Goal: Task Accomplishment & Management: Manage account settings

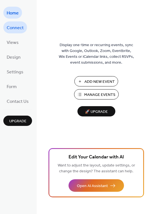
click at [17, 26] on span "Connect" at bounding box center [15, 28] width 17 height 9
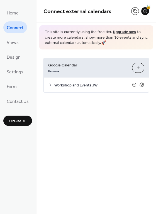
click at [50, 84] on icon at bounding box center [50, 85] width 4 height 4
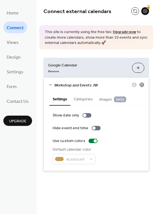
click at [142, 84] on icon at bounding box center [142, 85] width 2 height 2
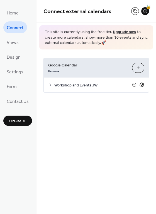
click at [142, 84] on icon at bounding box center [142, 85] width 2 height 2
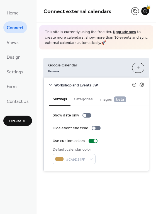
click at [86, 100] on button "Categories" at bounding box center [83, 98] width 26 height 13
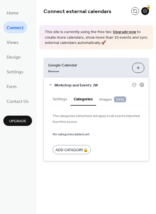
click at [61, 99] on button "Settings" at bounding box center [59, 98] width 21 height 13
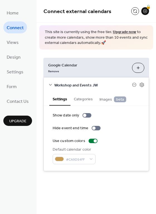
click at [80, 99] on button "Categories" at bounding box center [83, 98] width 26 height 13
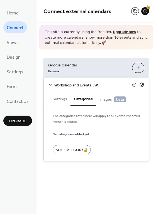
click at [141, 85] on icon at bounding box center [142, 85] width 2 height 2
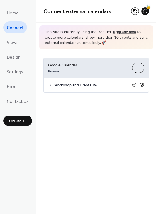
click at [141, 85] on icon at bounding box center [142, 85] width 2 height 2
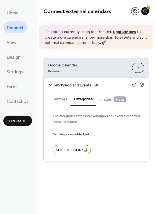
click at [65, 100] on button "Settings" at bounding box center [59, 98] width 21 height 13
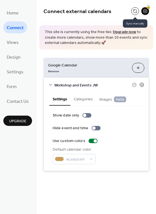
click at [134, 9] on button at bounding box center [135, 11] width 8 height 8
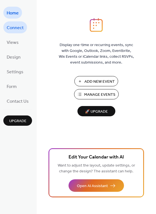
click at [23, 29] on link "Connect" at bounding box center [15, 27] width 24 height 12
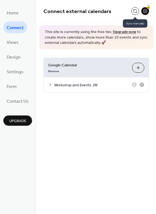
click at [135, 12] on button at bounding box center [135, 11] width 8 height 8
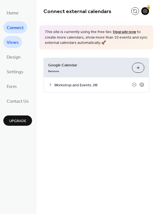
click at [13, 45] on span "Views" at bounding box center [13, 42] width 12 height 9
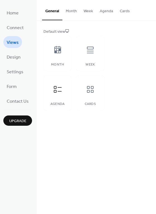
click at [101, 12] on button "Agenda" at bounding box center [106, 10] width 20 height 20
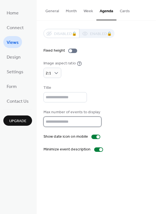
click at [95, 120] on input "**" at bounding box center [72, 122] width 58 height 10
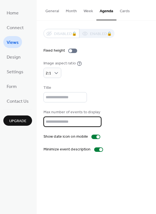
click at [95, 120] on input "**" at bounding box center [72, 122] width 58 height 10
type input "**"
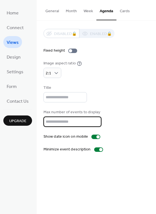
click at [95, 124] on input "**" at bounding box center [72, 122] width 58 height 10
click at [53, 12] on button "General" at bounding box center [52, 10] width 20 height 20
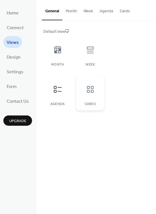
click at [85, 90] on div at bounding box center [90, 89] width 17 height 17
click at [83, 51] on div at bounding box center [90, 50] width 17 height 17
click at [56, 90] on icon at bounding box center [57, 89] width 9 height 9
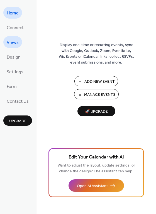
click at [21, 42] on link "Views" at bounding box center [12, 42] width 19 height 12
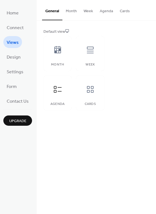
click at [77, 12] on button "Month" at bounding box center [71, 10] width 18 height 20
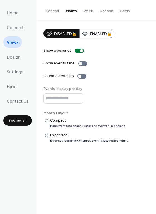
click at [50, 11] on button "General" at bounding box center [52, 10] width 20 height 20
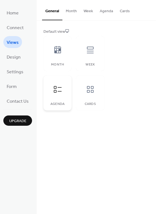
click at [59, 86] on icon at bounding box center [57, 89] width 9 height 9
click at [70, 28] on div "Default view Month Week Agenda Cards" at bounding box center [95, 70] width 119 height 98
